Goal: Task Accomplishment & Management: Complete application form

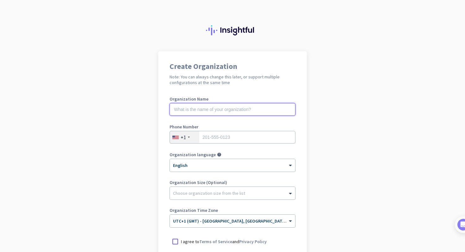
click at [252, 110] on input "text" at bounding box center [232, 109] width 126 height 13
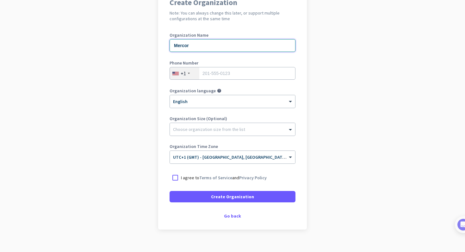
scroll to position [41, 0]
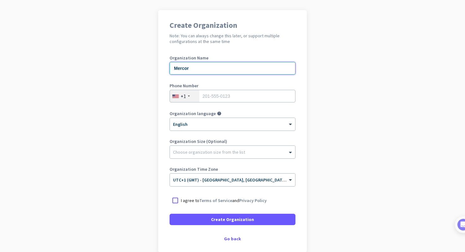
type input "Mercor"
click at [315, 128] on app-onboarding-organization "Create Organization Note: You can always change this later, or support multiple…" at bounding box center [232, 147] width 465 height 274
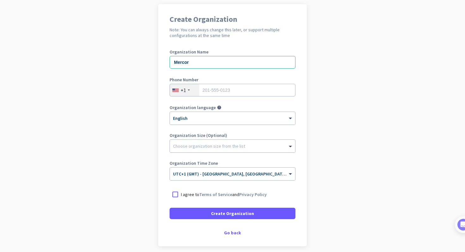
scroll to position [48, 0]
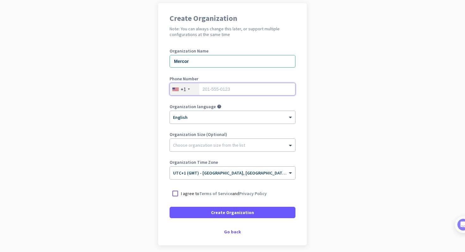
click at [252, 89] on input "tel" at bounding box center [232, 89] width 126 height 13
click at [390, 33] on app-onboarding-organization "Create Organization Note: You can always change this later, or support multiple…" at bounding box center [232, 140] width 465 height 274
click at [219, 92] on input "tel" at bounding box center [232, 89] width 126 height 13
paste input "17075950594"
type input "17075950594"
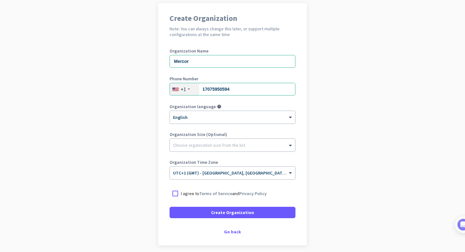
click at [325, 94] on app-onboarding-organization "Create Organization Note: You can always change this later, or support multiple…" at bounding box center [232, 140] width 465 height 274
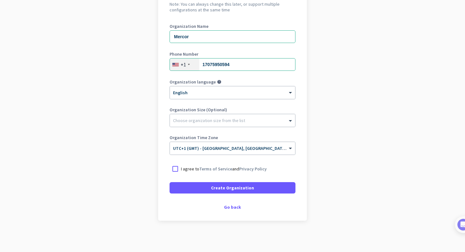
scroll to position [73, 0]
click at [175, 168] on div at bounding box center [174, 168] width 11 height 11
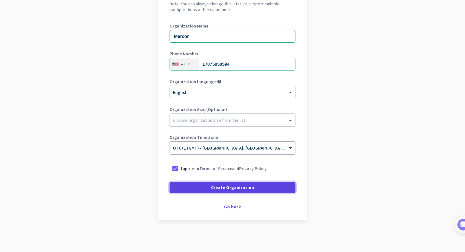
click at [202, 189] on span at bounding box center [232, 187] width 126 height 15
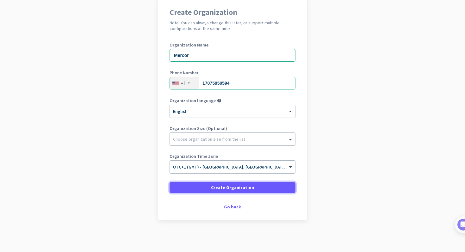
scroll to position [0, 0]
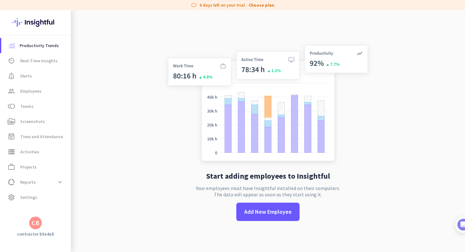
click at [40, 225] on div "CB" at bounding box center [35, 223] width 13 height 13
click at [147, 195] on div at bounding box center [232, 126] width 465 height 252
